Goal: Task Accomplishment & Management: Manage account settings

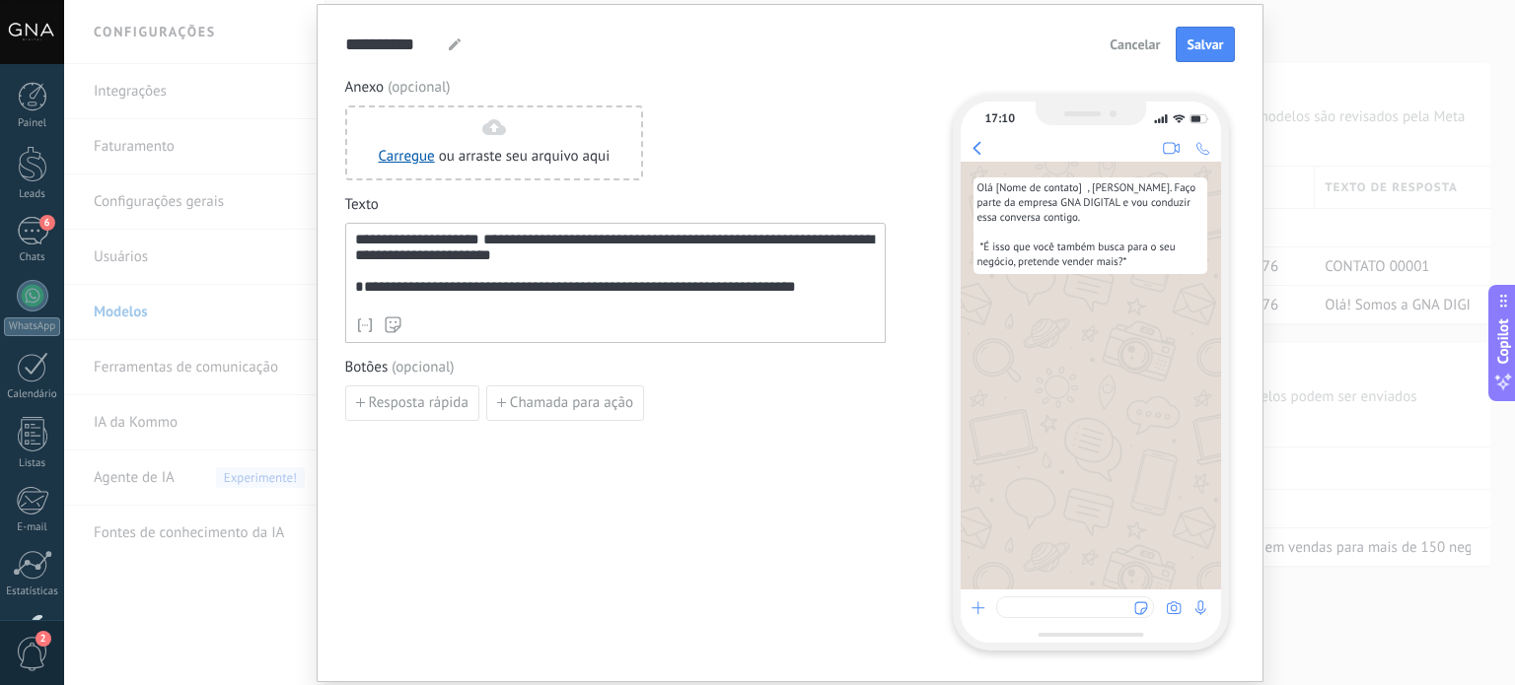
click at [1131, 48] on span "Cancelar" at bounding box center [1134, 44] width 50 height 14
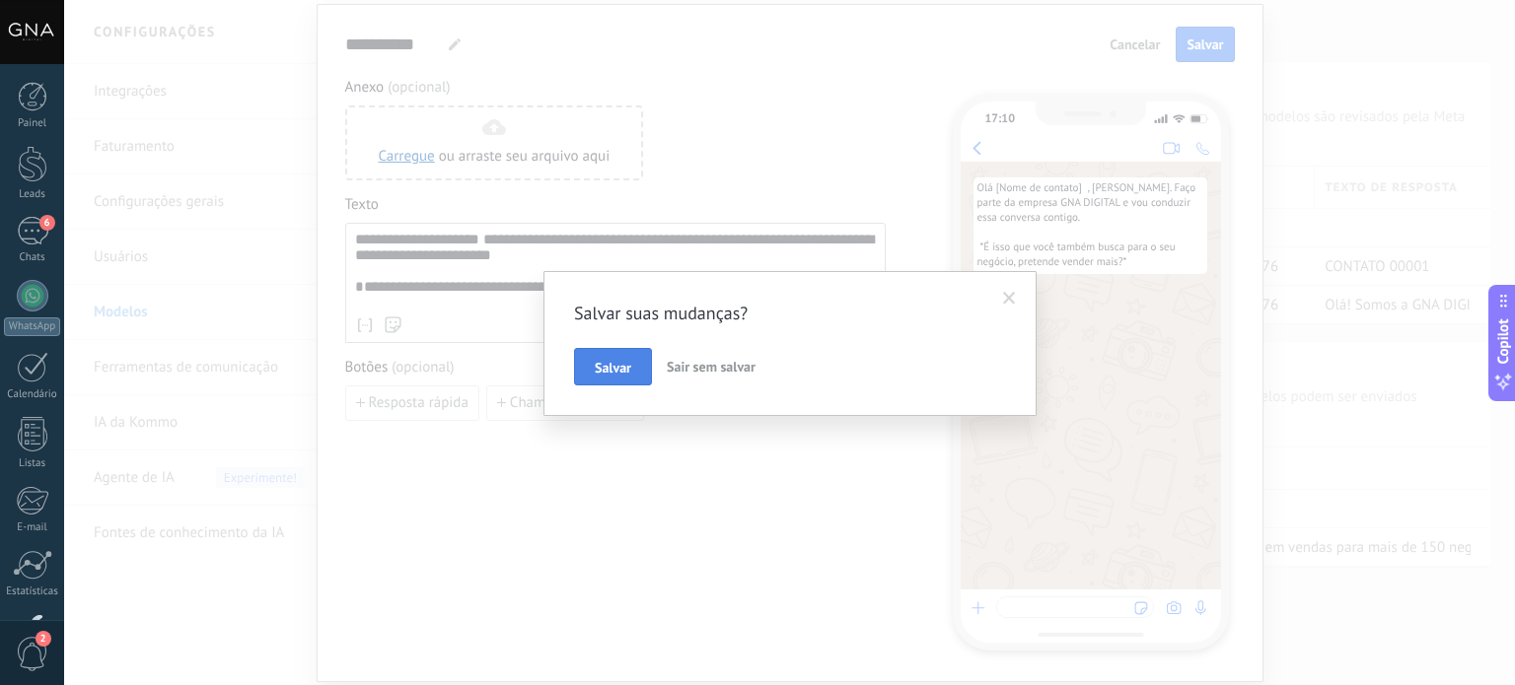
click at [627, 365] on span "Salvar" at bounding box center [613, 368] width 36 height 14
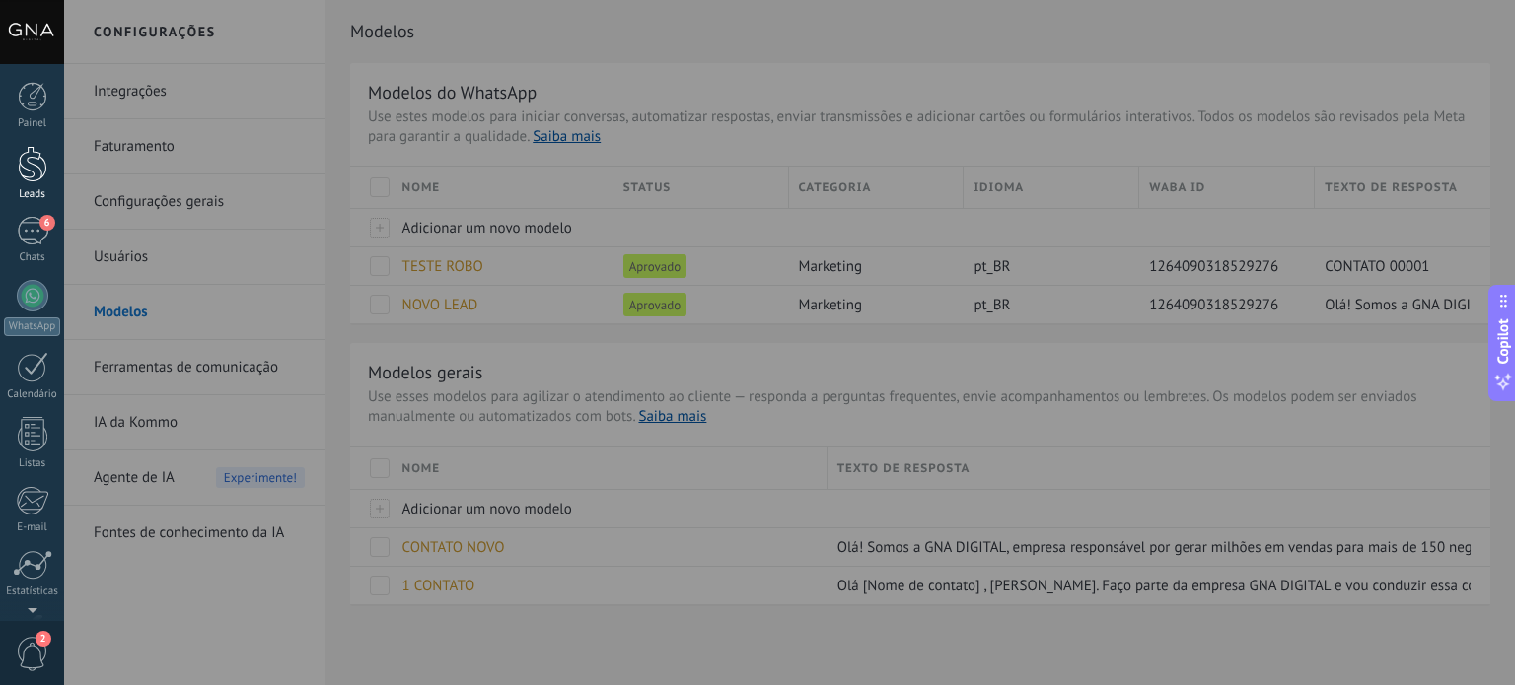
click at [29, 181] on div at bounding box center [33, 164] width 30 height 36
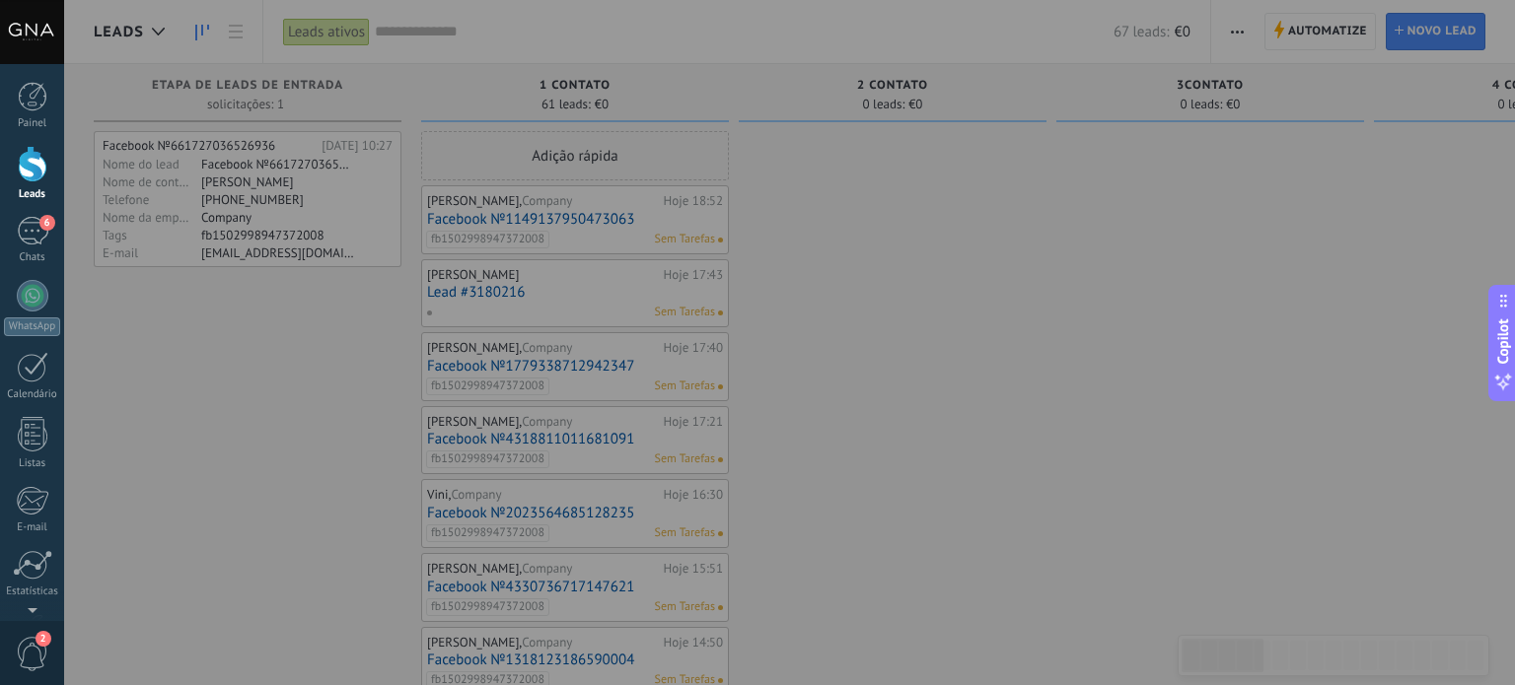
click at [1296, 31] on div at bounding box center [821, 342] width 1515 height 685
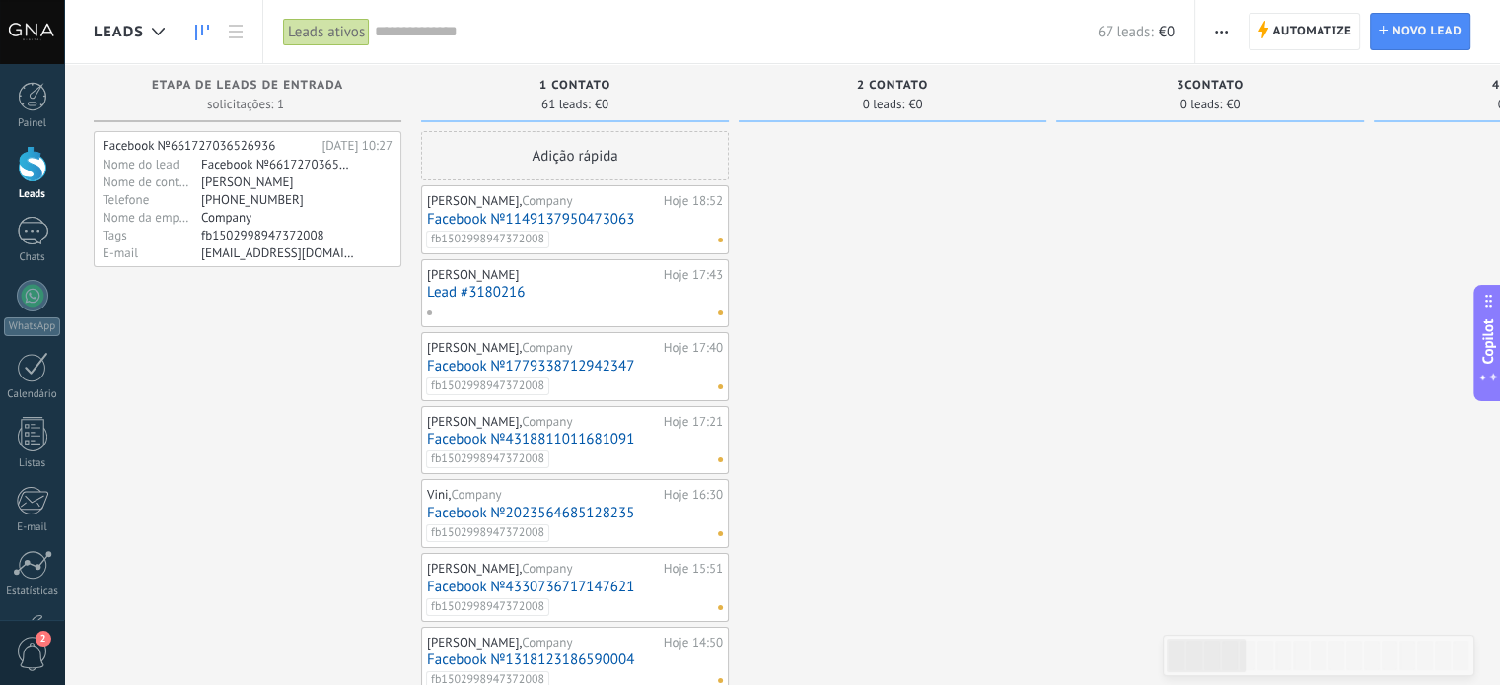
click at [541, 204] on span "Company" at bounding box center [547, 200] width 50 height 17
click at [541, 211] on link "Facebook №1149137950473063" at bounding box center [575, 219] width 296 height 17
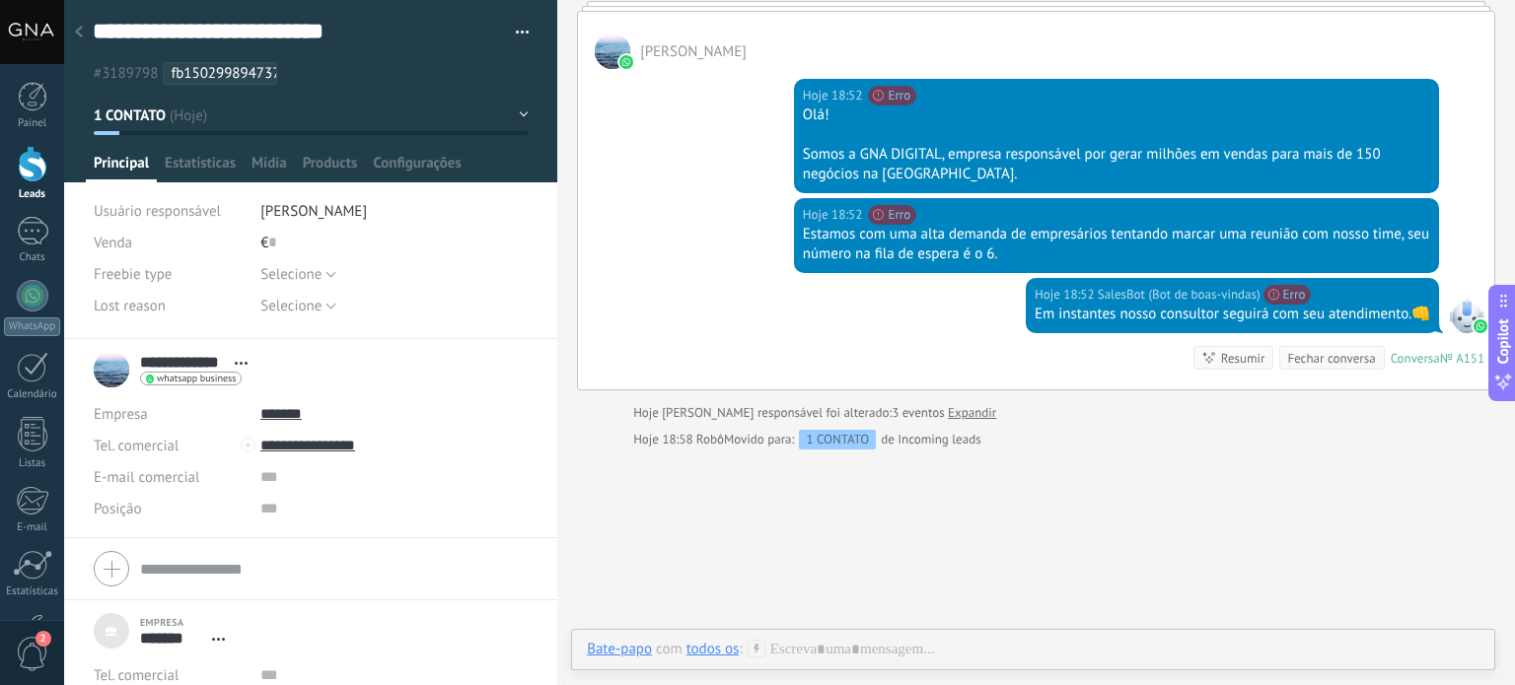
scroll to position [237, 0]
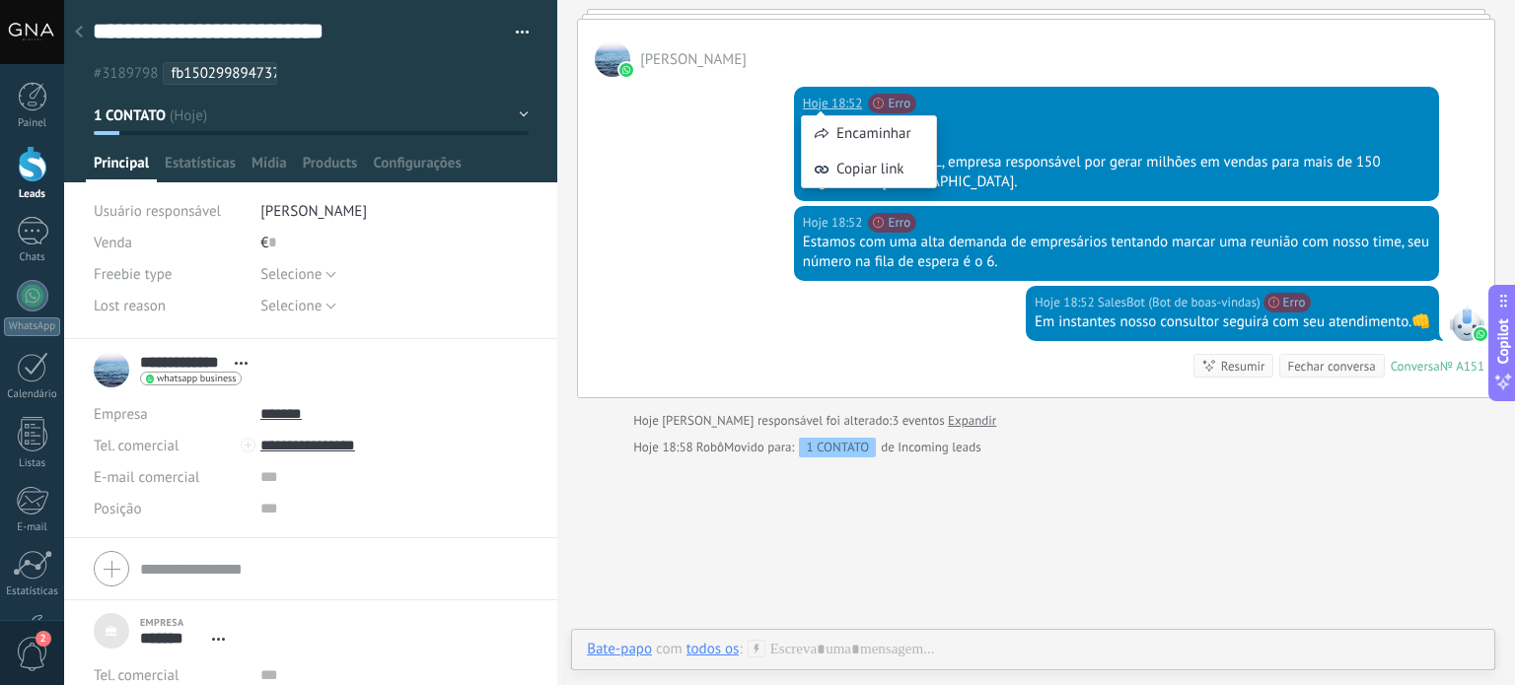
click at [905, 104] on div "Encaminhar Copiar link" at bounding box center [869, 142] width 136 height 112
